Goal: Transaction & Acquisition: Subscribe to service/newsletter

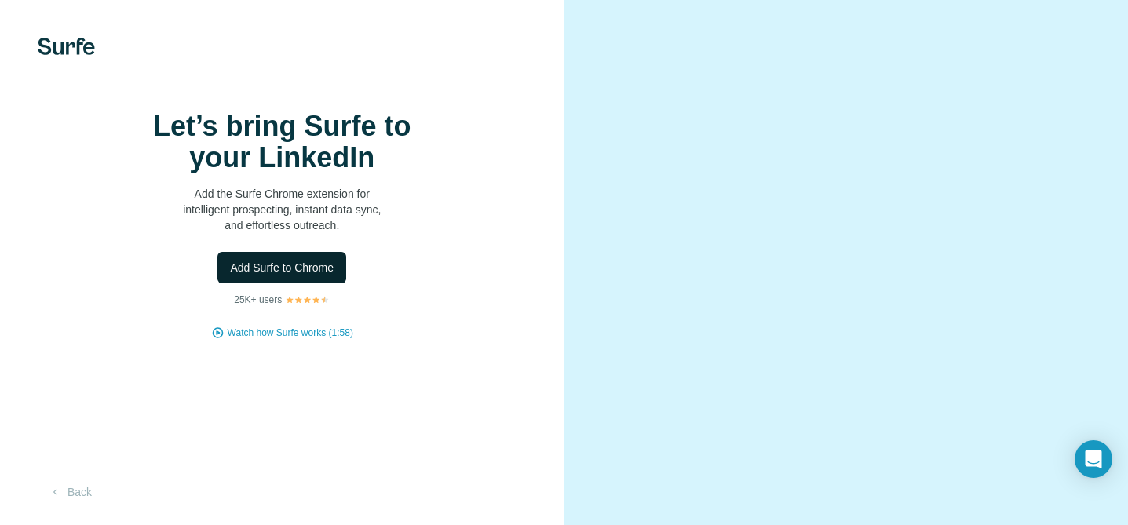
click at [284, 276] on span "Add Surfe to Chrome" at bounding box center [282, 268] width 104 height 16
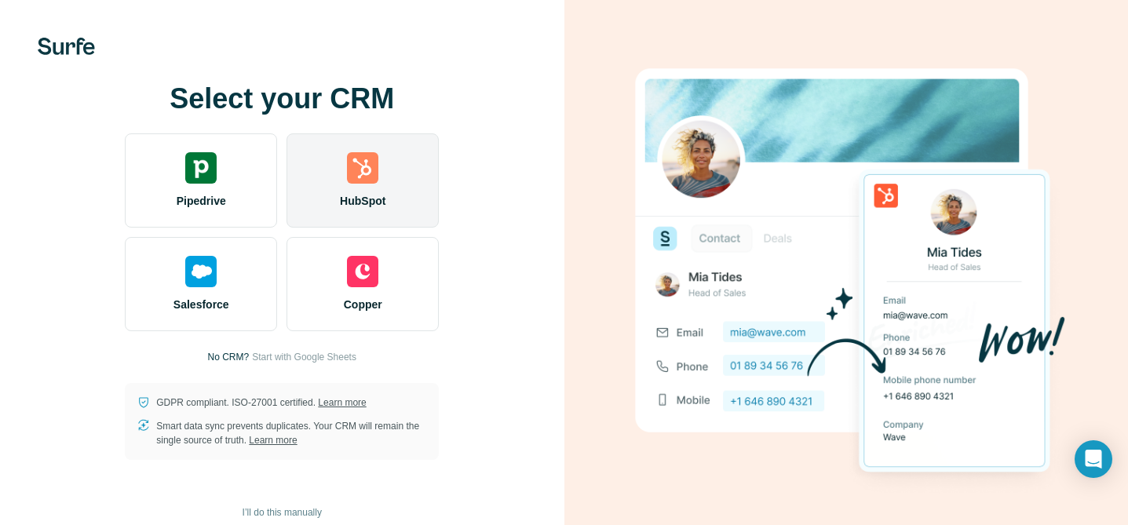
click at [367, 171] on img at bounding box center [362, 167] width 31 height 31
click at [399, 166] on div "HubSpot" at bounding box center [363, 180] width 152 height 94
click at [366, 173] on img at bounding box center [362, 167] width 31 height 31
click at [360, 188] on div "HubSpot" at bounding box center [363, 180] width 152 height 94
